Goal: Download file/media

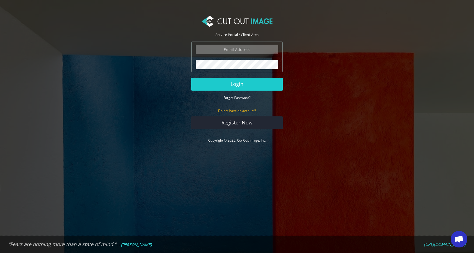
click at [243, 49] on input "email" at bounding box center [237, 49] width 83 height 9
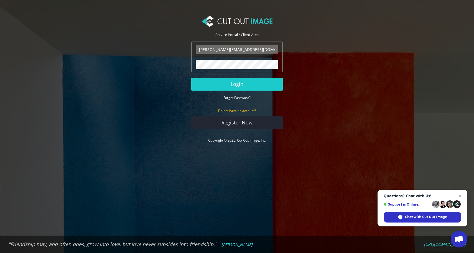
type input "[PERSON_NAME][EMAIL_ADDRESS][DOMAIN_NAME]"
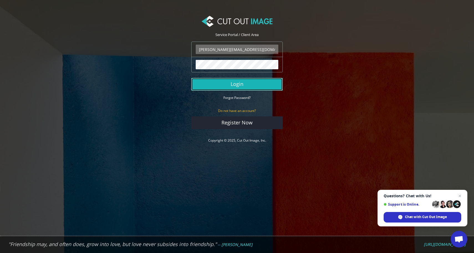
click at [241, 85] on button "Login" at bounding box center [236, 84] width 91 height 13
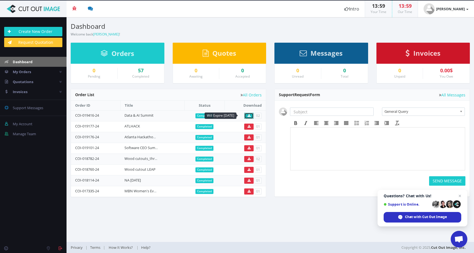
click at [248, 116] on icon at bounding box center [249, 115] width 3 height 3
